Goal: Browse casually: Explore the website without a specific task or goal

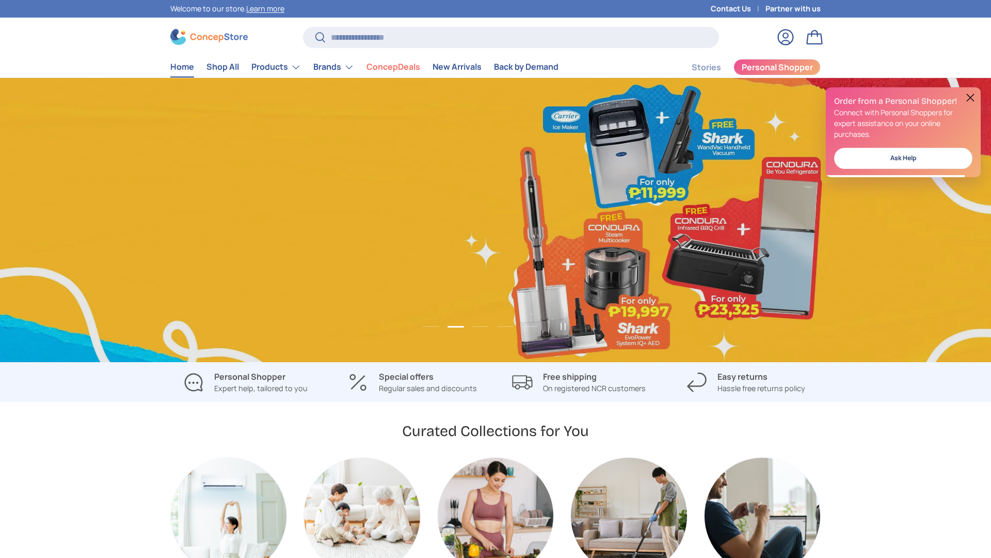
scroll to position [0, 991]
